Goal: Task Accomplishment & Management: Manage account settings

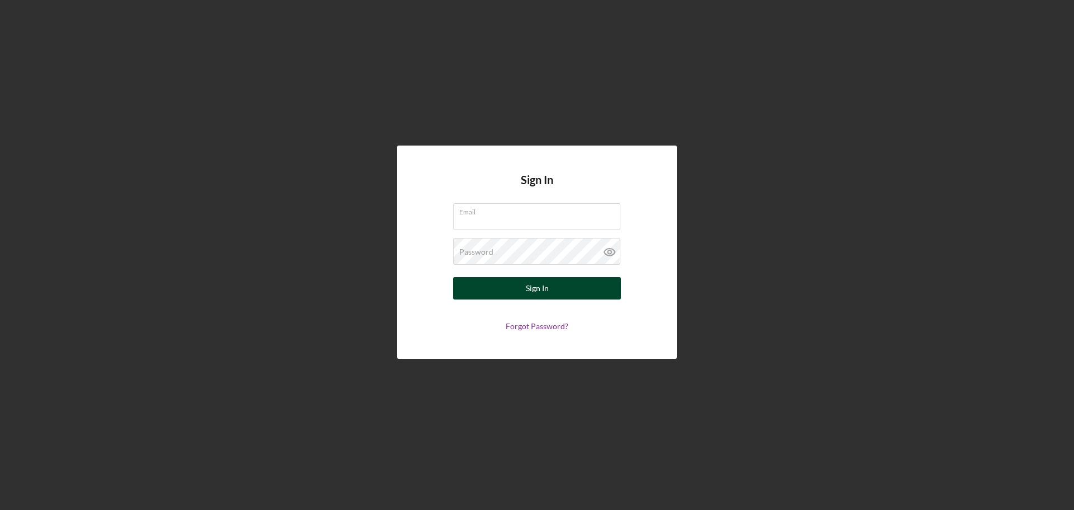
type input "[EMAIL_ADDRESS][DOMAIN_NAME]"
click at [505, 290] on button "Sign In" at bounding box center [537, 288] width 168 height 22
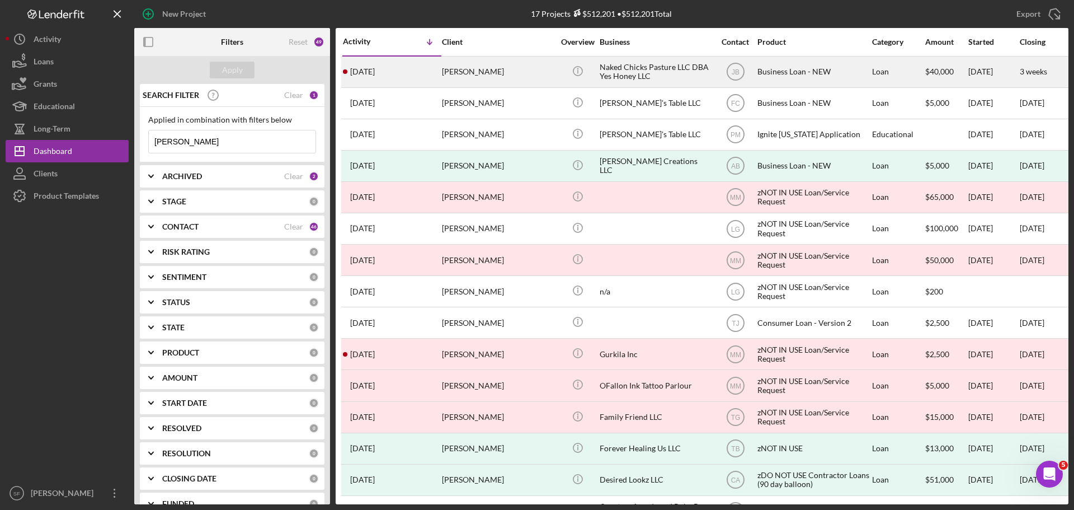
click at [461, 73] on div "[PERSON_NAME]" at bounding box center [498, 72] width 112 height 30
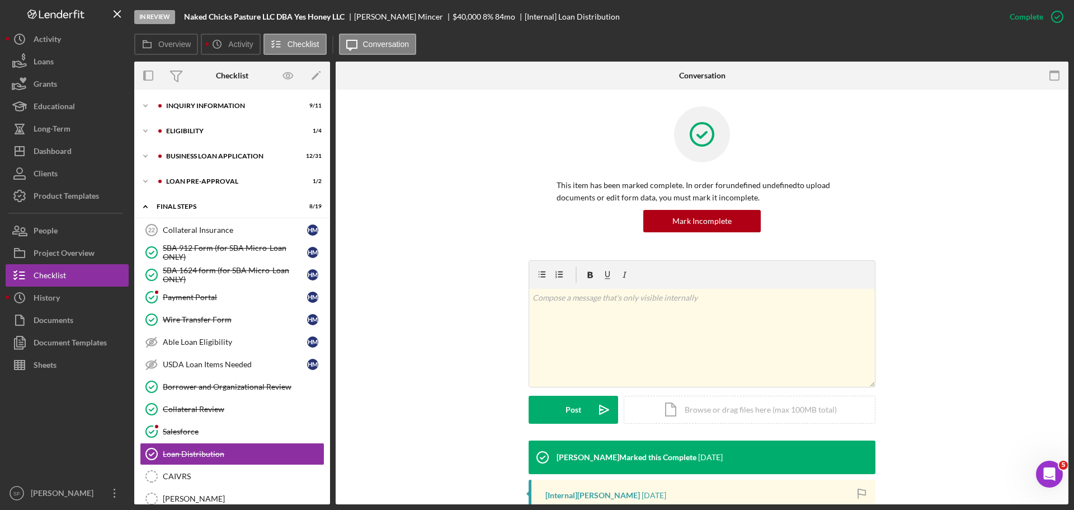
scroll to position [157, 0]
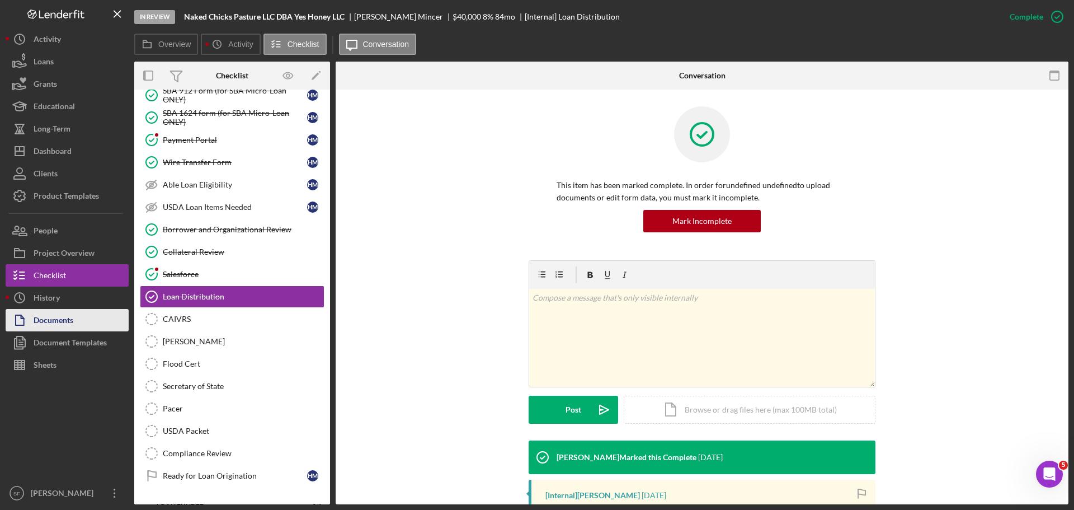
click at [53, 329] on div "Documents" at bounding box center [54, 321] width 40 height 25
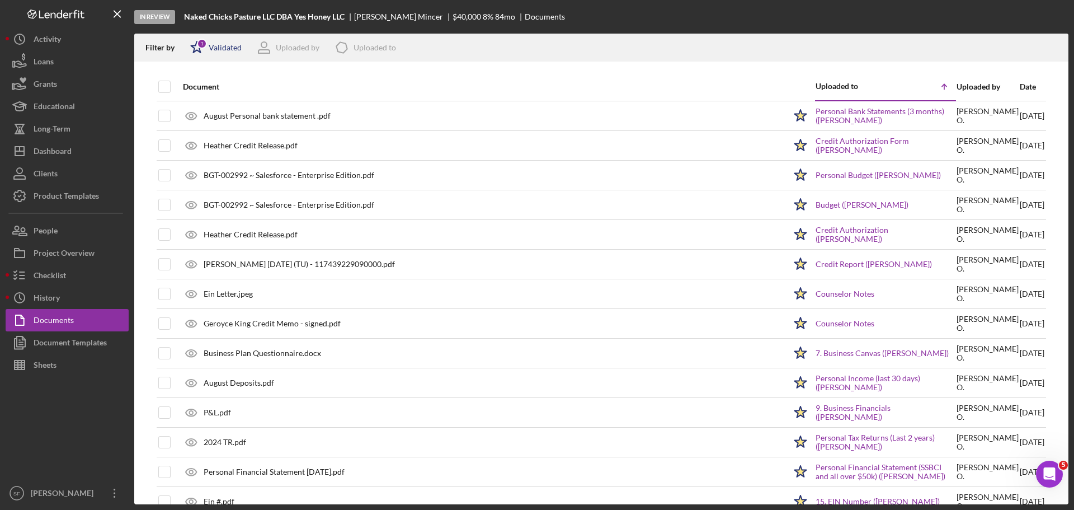
click at [226, 50] on div "Validated" at bounding box center [225, 47] width 33 height 9
click at [217, 111] on div "Not validated" at bounding box center [231, 106] width 47 height 9
checkbox input "true"
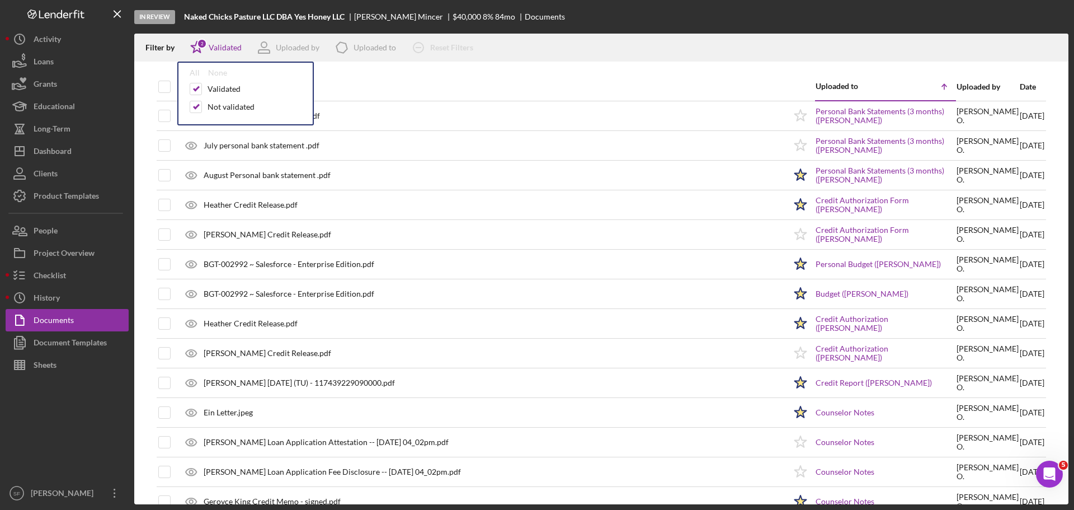
click at [597, 25] on div "In Review Naked Chicks Pasture LLC DBA Yes Honey LLC [PERSON_NAME] $40,000 $40,…" at bounding box center [601, 17] width 935 height 34
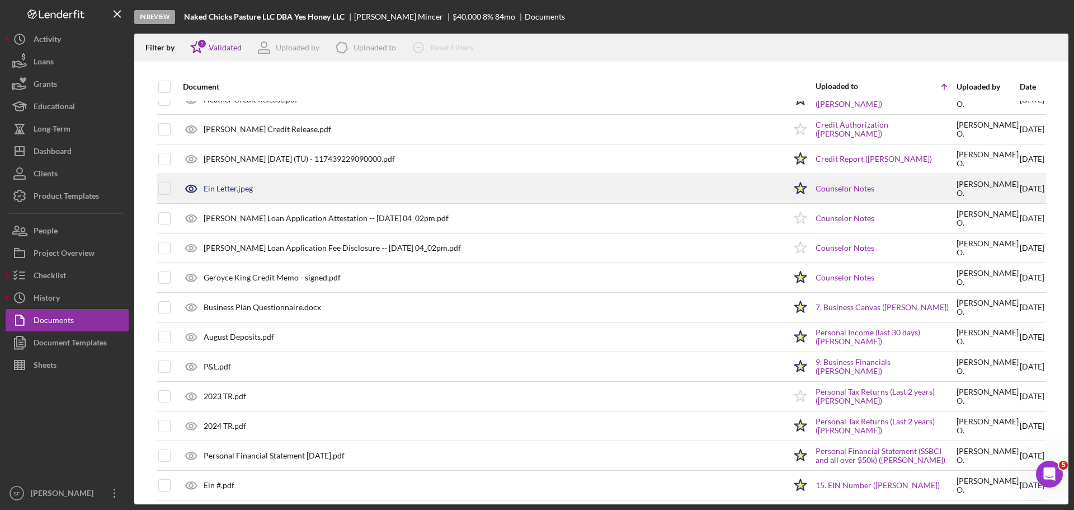
scroll to position [280, 0]
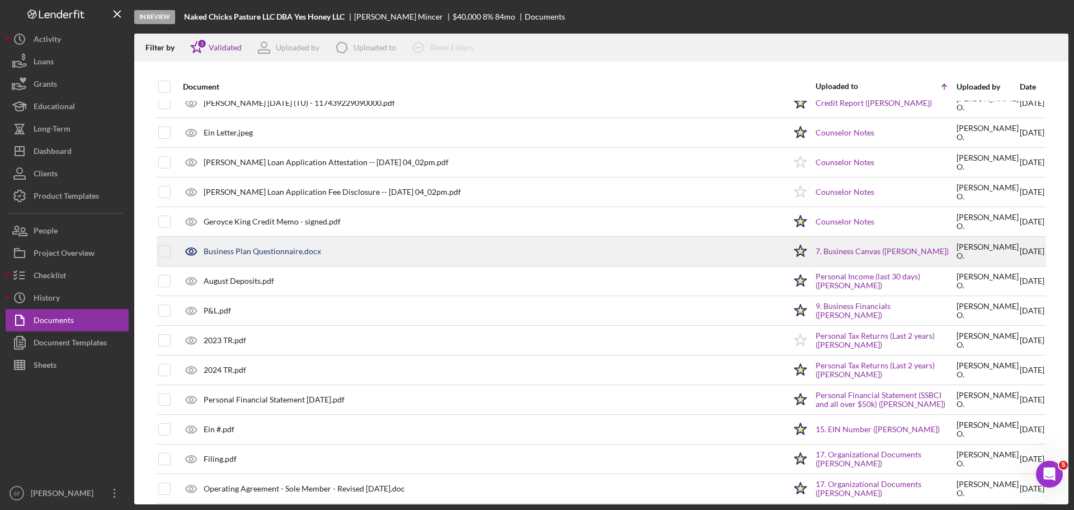
click at [573, 250] on div "Business Plan Questionnaire.docx" at bounding box center [481, 251] width 608 height 28
